Goal: Task Accomplishment & Management: Use online tool/utility

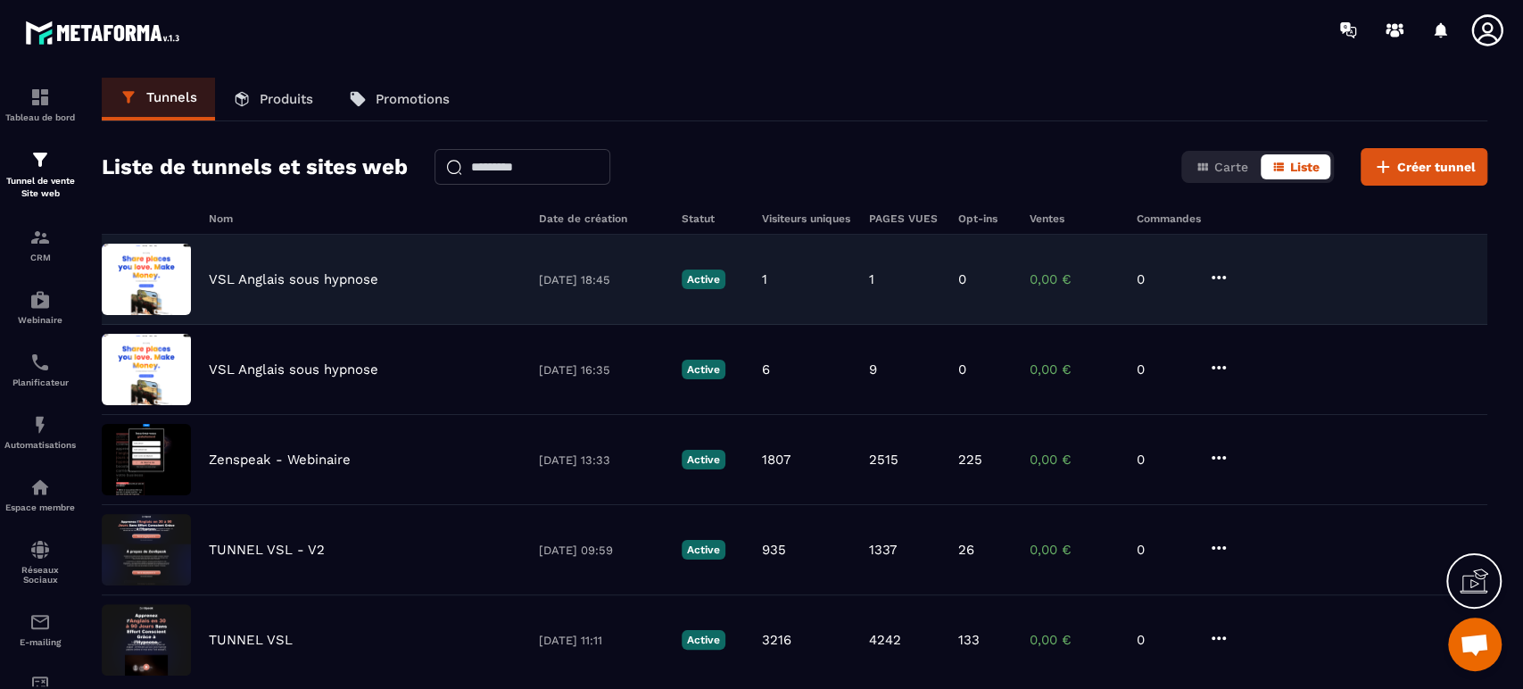
click at [308, 280] on p "VSL Anglais sous hypnose" at bounding box center [294, 279] width 170 height 16
click at [1220, 272] on icon at bounding box center [1218, 277] width 21 height 21
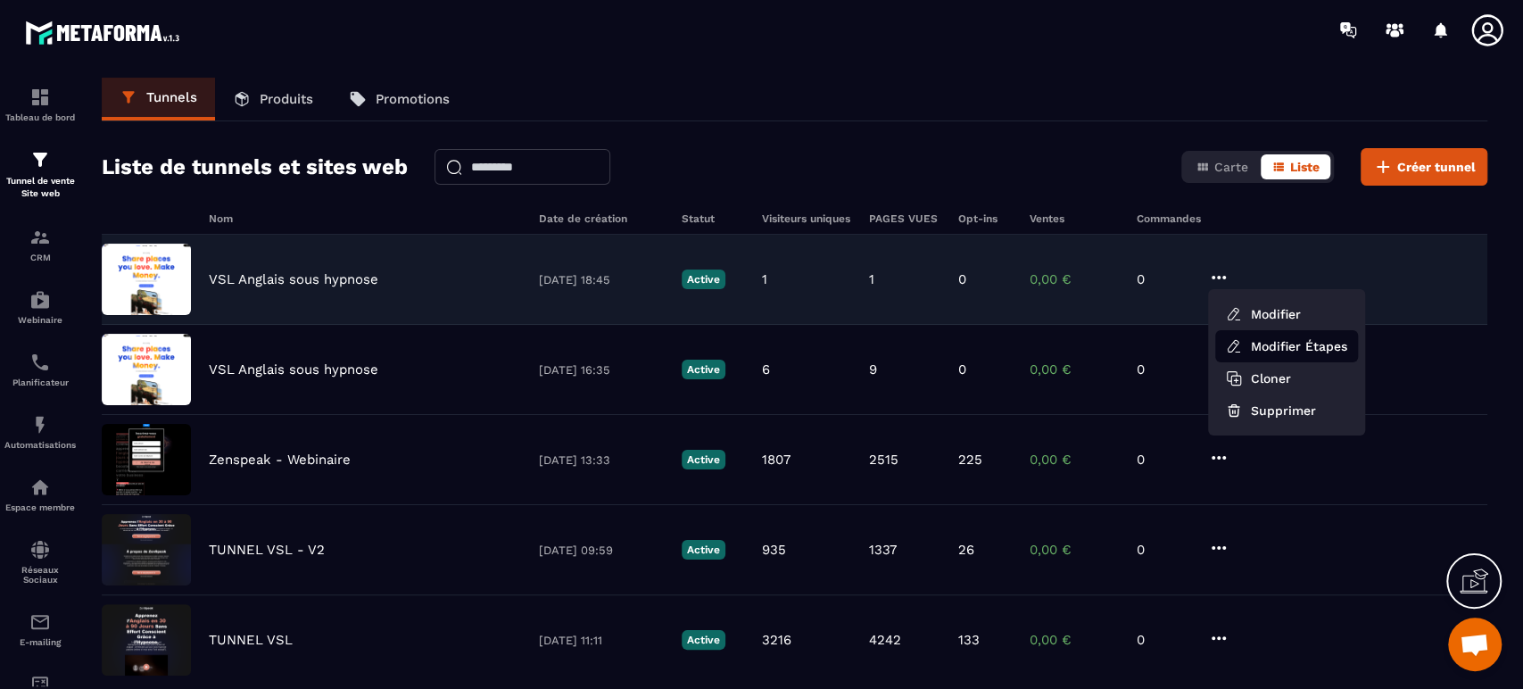
click at [1245, 348] on link "Modifier Étapes" at bounding box center [1286, 346] width 143 height 32
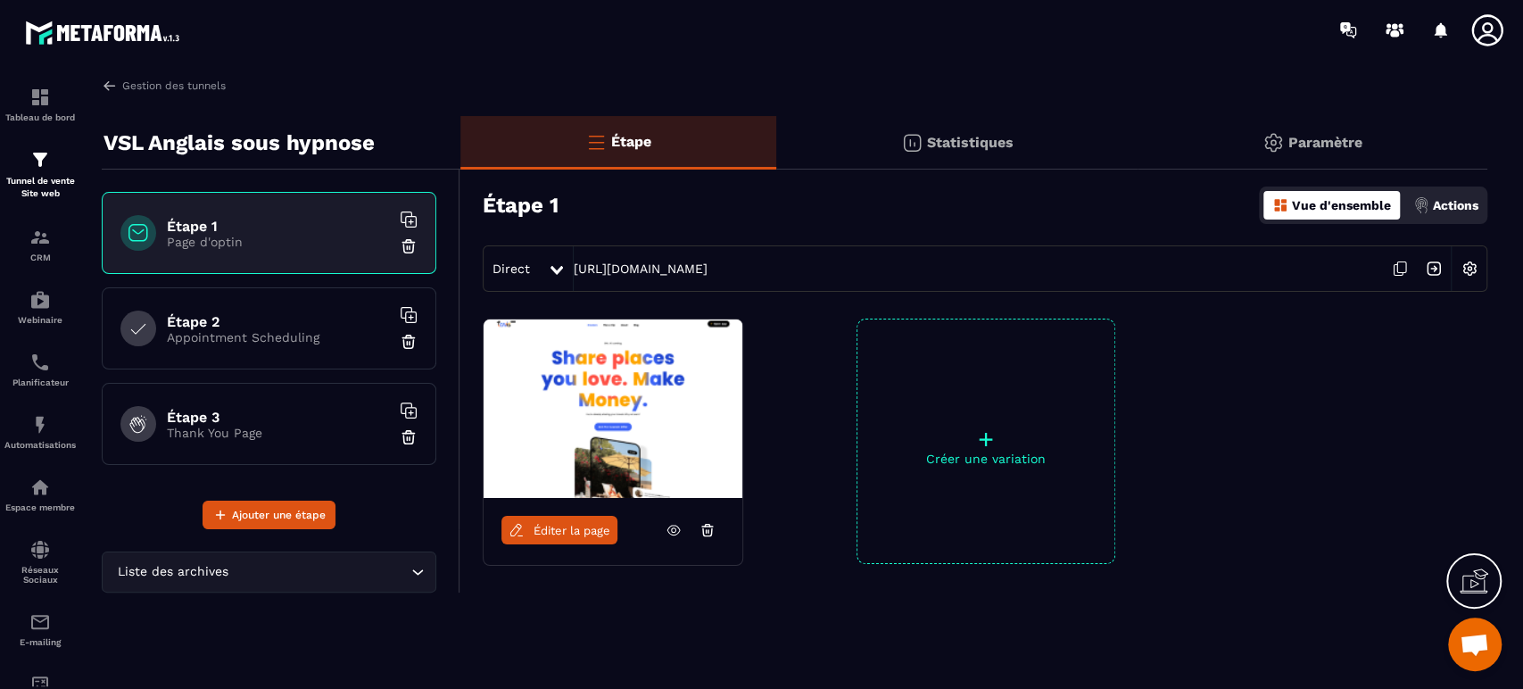
click at [561, 544] on div "Éditer la page" at bounding box center [613, 530] width 259 height 64
click at [566, 525] on span "Éditer la page" at bounding box center [572, 530] width 77 height 13
